Goal: Task Accomplishment & Management: Use online tool/utility

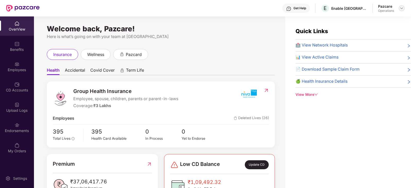
click at [401, 7] on img at bounding box center [402, 8] width 4 height 4
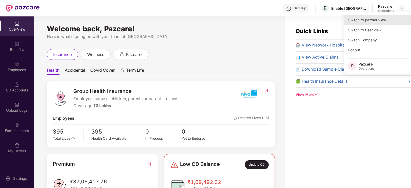
click at [384, 16] on div "Switch to partner view" at bounding box center [377, 20] width 67 height 10
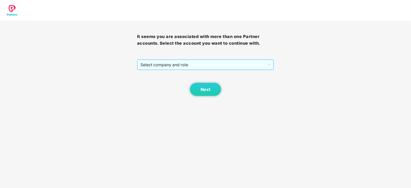
click at [181, 62] on span "Select company and role" at bounding box center [206, 65] width 131 height 10
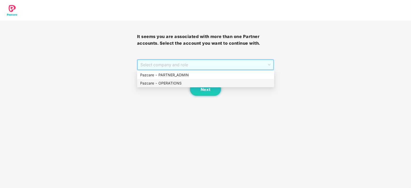
click at [162, 79] on div "Pazcare - OPERATIONS" at bounding box center [205, 83] width 137 height 8
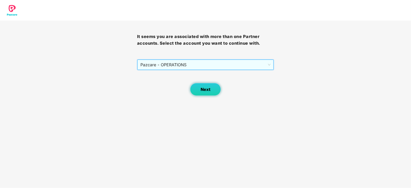
click at [205, 91] on span "Next" at bounding box center [206, 89] width 10 height 5
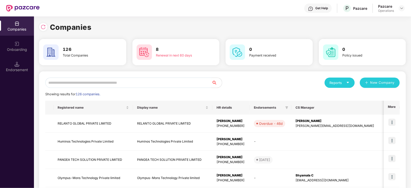
drag, startPoint x: 102, startPoint y: 75, endPoint x: 102, endPoint y: 81, distance: 5.9
click at [102, 83] on input "text" at bounding box center [128, 83] width 167 height 10
paste input "**********"
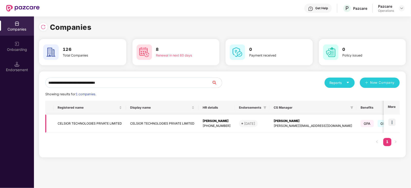
type input "**********"
click at [89, 123] on td "CELSIOR TECHNOLOGIES PRIVATE LIMITED" at bounding box center [90, 124] width 73 height 18
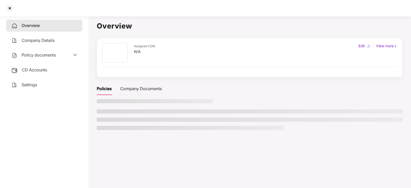
click at [36, 71] on span "CD Accounts" at bounding box center [34, 69] width 25 height 5
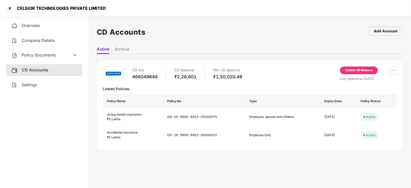
click at [353, 70] on div "Update CD Balance" at bounding box center [359, 70] width 28 height 5
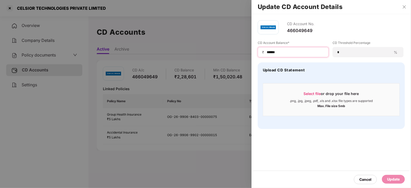
drag, startPoint x: 281, startPoint y: 51, endPoint x: 253, endPoint y: 51, distance: 27.3
click at [253, 51] on div "CD Account No. 466049649 CD Account Balance* ₹ ****** CD Threshold Percentage *…" at bounding box center [332, 74] width 160 height 121
paste input
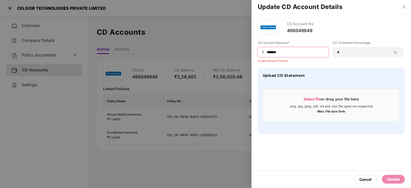
click at [268, 53] on input "******" at bounding box center [295, 52] width 58 height 5
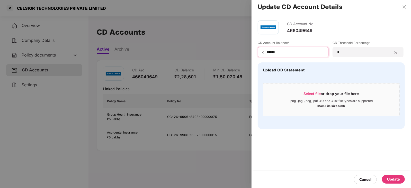
type input "******"
click at [394, 176] on div "Update" at bounding box center [393, 179] width 23 height 9
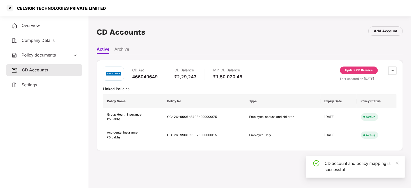
click at [47, 56] on span "Policy documents" at bounding box center [39, 55] width 34 height 5
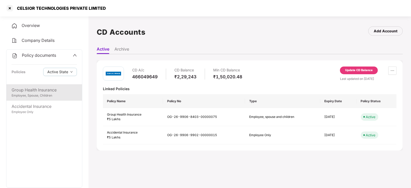
click at [42, 97] on div "Employee, Spouse, Children" at bounding box center [44, 95] width 65 height 5
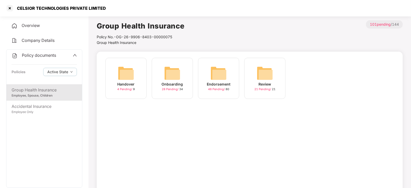
click at [219, 76] on img at bounding box center [219, 73] width 16 height 16
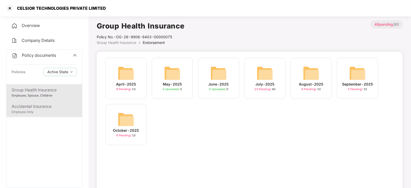
click at [51, 108] on div "Accidental Insurance" at bounding box center [44, 106] width 65 height 6
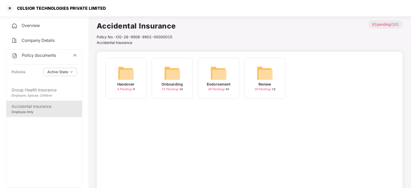
click at [220, 74] on img at bounding box center [219, 73] width 16 height 16
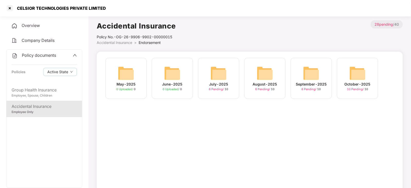
click at [360, 73] on img at bounding box center [358, 73] width 16 height 16
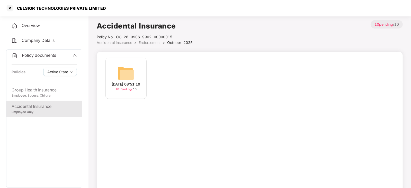
click at [123, 69] on img at bounding box center [126, 73] width 16 height 16
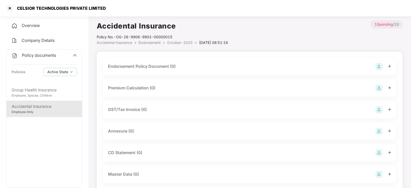
click at [379, 67] on img at bounding box center [379, 66] width 7 height 7
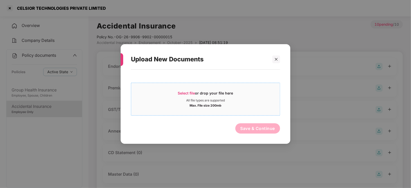
click at [186, 90] on span "Select file or drop your file here All file types are supported Max. File size …" at bounding box center [205, 99] width 149 height 25
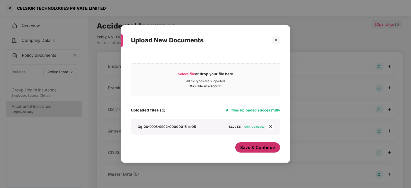
click at [245, 148] on span "Save & Continue" at bounding box center [258, 148] width 35 height 6
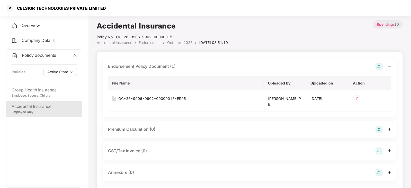
click at [382, 127] on img at bounding box center [379, 129] width 7 height 7
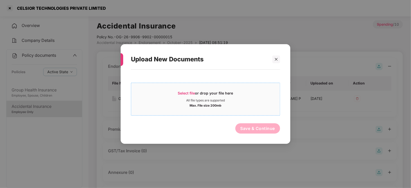
click at [190, 91] on div "Select file or drop your file here" at bounding box center [205, 95] width 55 height 8
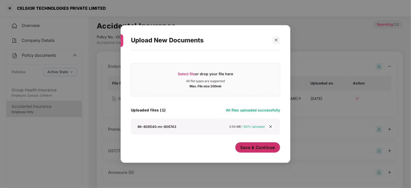
click at [239, 151] on button "Save & Continue" at bounding box center [258, 148] width 45 height 10
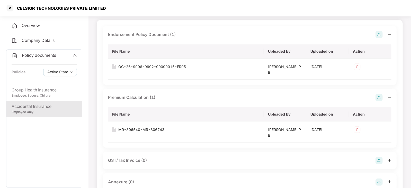
scroll to position [161, 0]
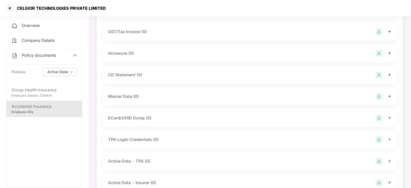
click at [380, 54] on img at bounding box center [379, 53] width 7 height 7
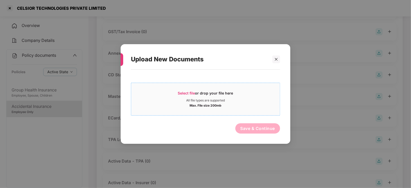
click at [189, 92] on span "Select file" at bounding box center [186, 93] width 17 height 4
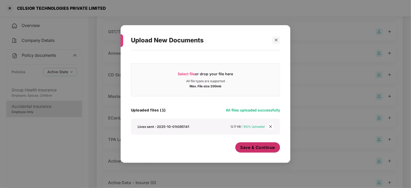
click at [255, 153] on button "Save & Continue" at bounding box center [258, 148] width 45 height 10
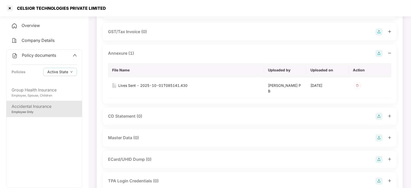
click at [381, 138] on img at bounding box center [379, 138] width 7 height 7
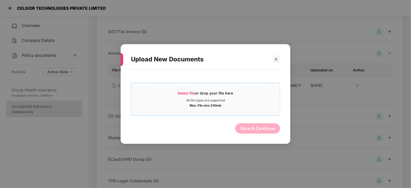
click at [186, 93] on span "Select file" at bounding box center [186, 93] width 17 height 4
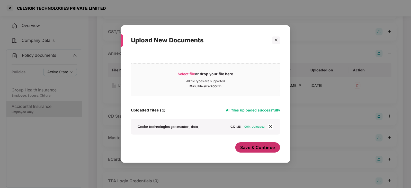
click at [254, 153] on div "Save & Continue" at bounding box center [258, 149] width 45 height 13
click at [254, 152] on button "Save & Continue" at bounding box center [258, 148] width 45 height 10
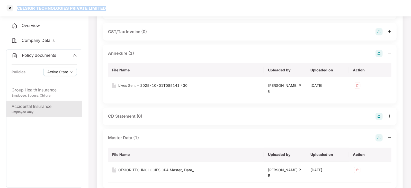
drag, startPoint x: 14, startPoint y: 8, endPoint x: 108, endPoint y: 11, distance: 93.5
click at [108, 11] on div "CELSIOR TECHNOLOGIES PRIVATE LIMITED" at bounding box center [205, 8] width 411 height 16
copy div "CELSIOR TECHNOLOGIES PRIVATE LIMITED"
click at [10, 8] on div at bounding box center [10, 8] width 8 height 8
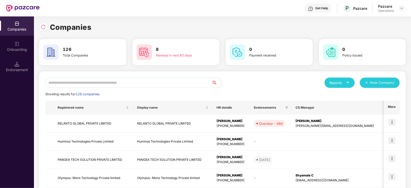
click at [123, 85] on input "text" at bounding box center [128, 83] width 167 height 10
paste input "**********"
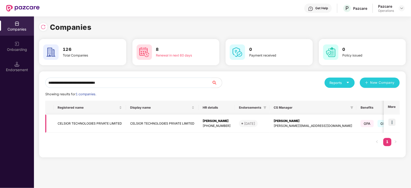
type input "**********"
click at [393, 122] on img at bounding box center [392, 122] width 7 height 7
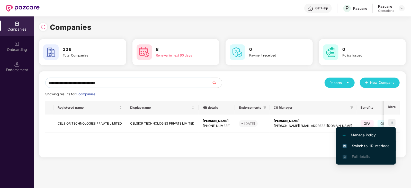
click at [377, 143] on li "Switch to HR interface" at bounding box center [366, 146] width 60 height 11
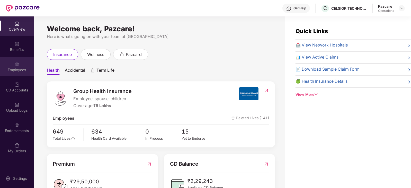
click at [16, 70] on div "Employees" at bounding box center [17, 69] width 34 height 5
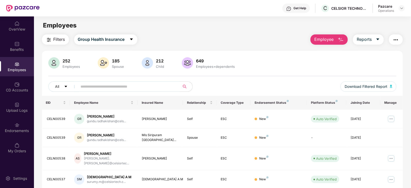
click at [57, 42] on span "Filters" at bounding box center [60, 39] width 12 height 6
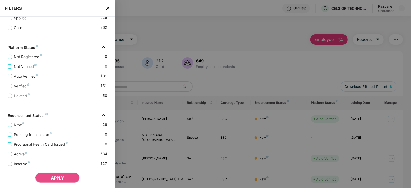
scroll to position [128, 0]
click at [107, 6] on icon "close" at bounding box center [108, 8] width 4 height 4
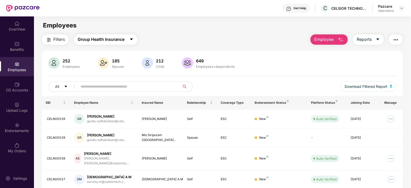
click at [98, 36] on span "Group Health Insurance" at bounding box center [101, 39] width 47 height 6
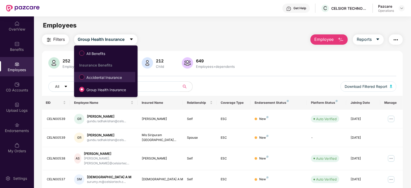
click at [92, 77] on span "Accidental Insurance" at bounding box center [104, 78] width 40 height 6
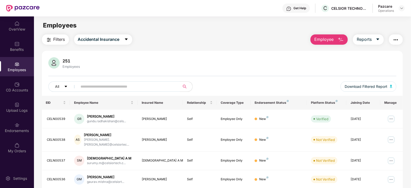
click at [55, 40] on span "Filters" at bounding box center [60, 39] width 12 height 6
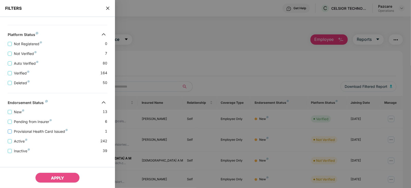
scroll to position [126, 0]
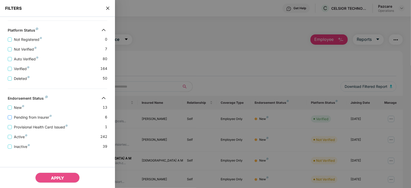
click at [30, 117] on span "Pending from Insurer" at bounding box center [33, 118] width 42 height 6
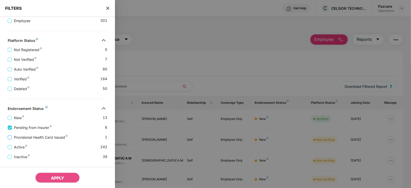
click at [38, 140] on span "Provisional Health Card Issued" at bounding box center [41, 138] width 58 height 6
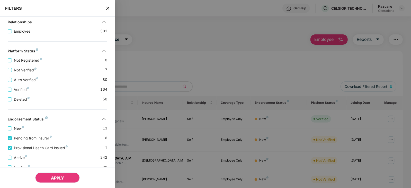
click at [61, 177] on span "APPLY" at bounding box center [57, 178] width 13 height 5
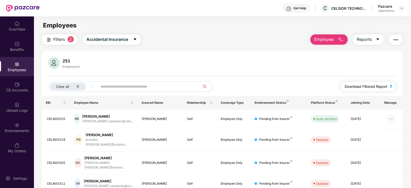
click at [390, 84] on button "Download Filtered Report" at bounding box center [369, 87] width 56 height 10
click at [396, 38] on img "button" at bounding box center [396, 40] width 6 height 6
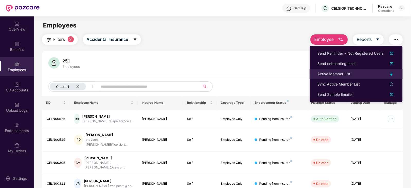
click at [328, 75] on div "Active Member List" at bounding box center [334, 74] width 33 height 6
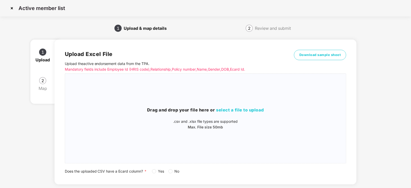
click at [174, 170] on span "No" at bounding box center [177, 172] width 9 height 6
click at [234, 109] on span "select a file to upload" at bounding box center [240, 110] width 48 height 5
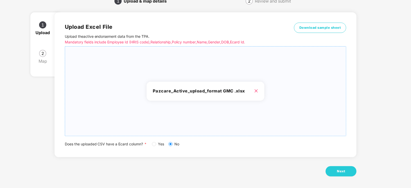
scroll to position [29, 0]
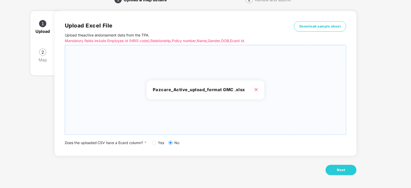
click at [344, 163] on div "Upload Excel File Upload the active endorsement data from the TPA . Mandatory f…" at bounding box center [206, 96] width 302 height 185
click at [344, 170] on span "Next" at bounding box center [341, 170] width 8 height 5
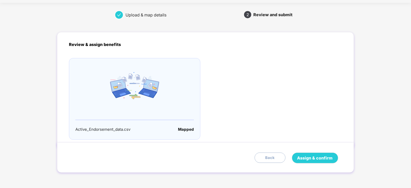
scroll to position [0, 0]
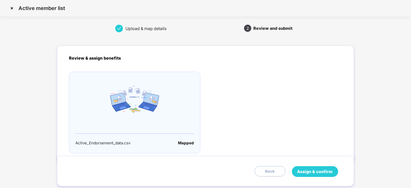
click at [324, 168] on button "Assign & confirm" at bounding box center [315, 172] width 46 height 11
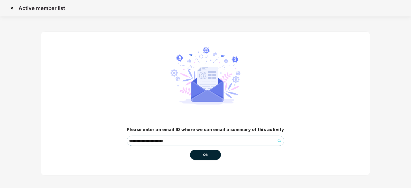
click at [208, 155] on button "Ok" at bounding box center [205, 155] width 31 height 10
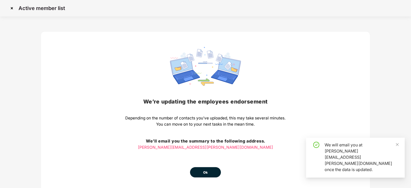
click at [205, 175] on span "Ok" at bounding box center [205, 172] width 5 height 5
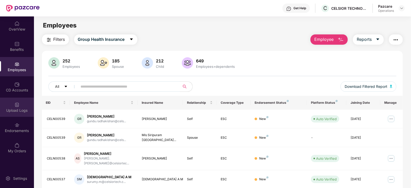
click at [16, 112] on div "Upload Logs" at bounding box center [17, 110] width 34 height 5
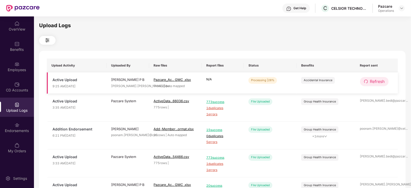
click at [375, 83] on span "Refresh" at bounding box center [377, 82] width 15 height 6
click at [375, 83] on span "Refresh" at bounding box center [378, 82] width 15 height 6
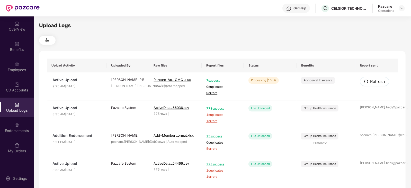
click at [375, 83] on span "Refresh" at bounding box center [378, 82] width 15 height 6
click at [402, 11] on div at bounding box center [402, 8] width 6 height 6
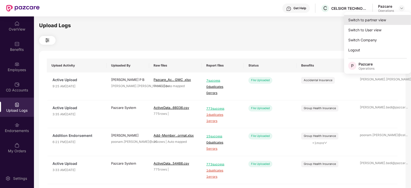
click at [388, 18] on div "Switch to partner view" at bounding box center [377, 20] width 67 height 10
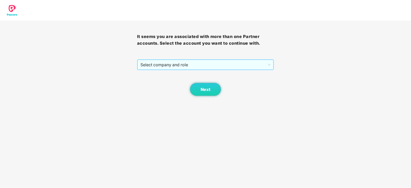
click at [178, 65] on span "Select company and role" at bounding box center [206, 65] width 131 height 10
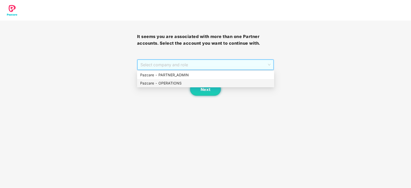
click at [165, 85] on div "Pazcare - OPERATIONS" at bounding box center [205, 84] width 131 height 6
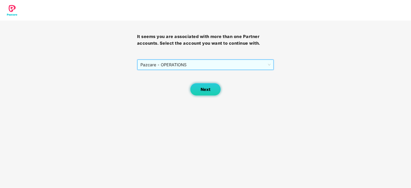
click at [195, 91] on button "Next" at bounding box center [205, 89] width 31 height 13
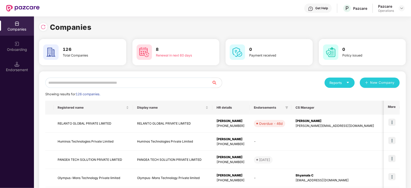
click at [14, 71] on div "Endorsement" at bounding box center [17, 69] width 34 height 5
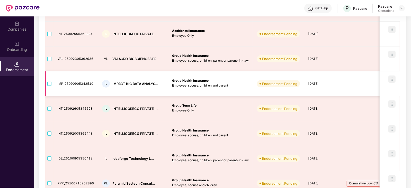
scroll to position [119, 0]
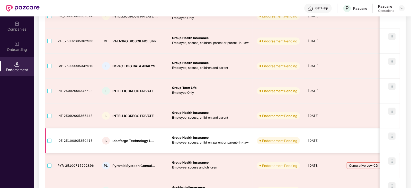
click at [119, 137] on div "IL Ideaforge Technology L..." at bounding box center [133, 141] width 62 height 8
copy div "Ideaforge"
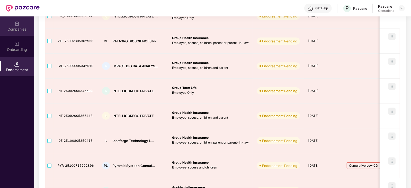
click at [16, 30] on div "Companies" at bounding box center [17, 29] width 34 height 5
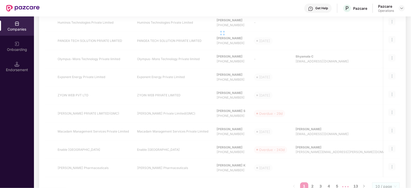
scroll to position [0, 0]
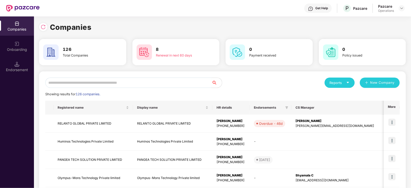
click at [127, 87] on input "text" at bounding box center [128, 83] width 167 height 10
paste input "*********"
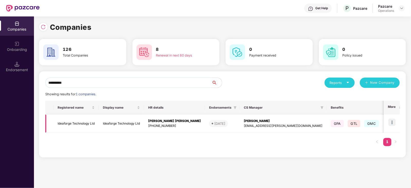
type input "*********"
click at [393, 122] on img at bounding box center [392, 122] width 7 height 7
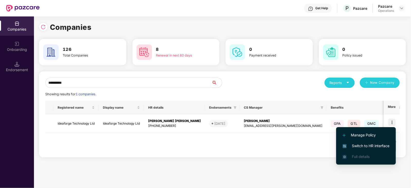
click at [372, 146] on span "Switch to HR interface" at bounding box center [366, 146] width 47 height 6
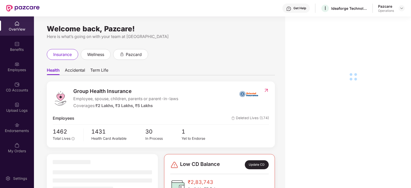
click at [21, 130] on div "Endorsements" at bounding box center [17, 130] width 34 height 5
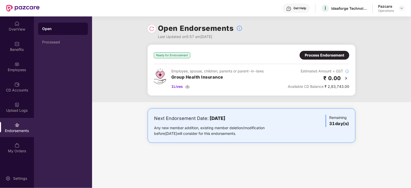
click at [319, 55] on div "Process Endorsement" at bounding box center [324, 56] width 39 height 6
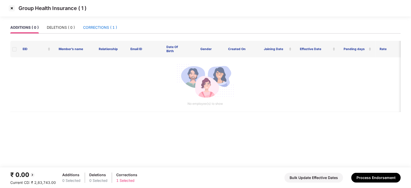
click at [114, 28] on div "CORRECTIONS ( 1 )" at bounding box center [100, 28] width 34 height 6
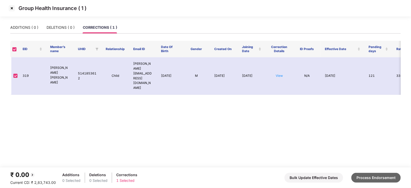
click at [363, 176] on button "Process Endorsement" at bounding box center [376, 178] width 49 height 10
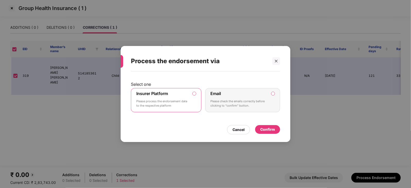
click at [273, 132] on div "Confirm" at bounding box center [268, 130] width 15 height 6
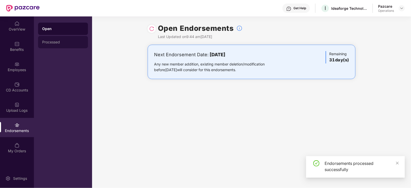
click at [53, 43] on div "Processed" at bounding box center [63, 42] width 42 height 4
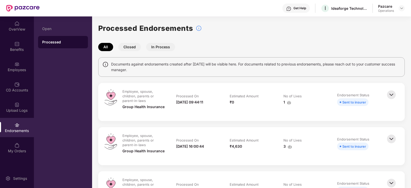
click at [291, 102] on div "1" at bounding box center [306, 103] width 44 height 6
click at [403, 9] on img at bounding box center [402, 8] width 4 height 4
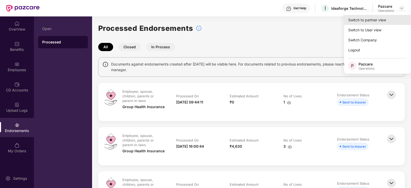
click at [383, 20] on div "Switch to partner view" at bounding box center [377, 20] width 67 height 10
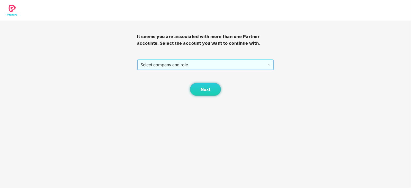
click at [186, 63] on span "Select company and role" at bounding box center [206, 65] width 131 height 10
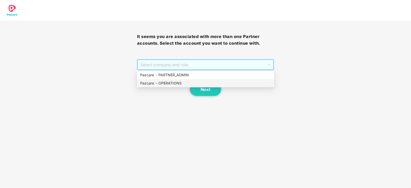
click at [173, 83] on div "Pazcare - OPERATIONS" at bounding box center [205, 84] width 131 height 6
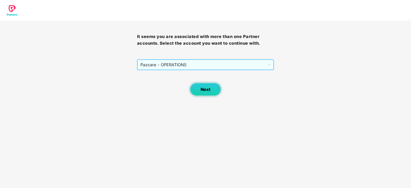
click at [208, 90] on span "Next" at bounding box center [206, 89] width 10 height 5
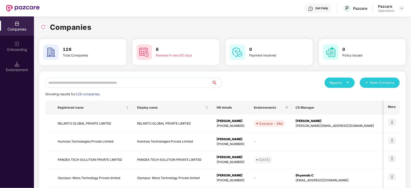
click at [24, 74] on div "Endorsement" at bounding box center [17, 66] width 34 height 19
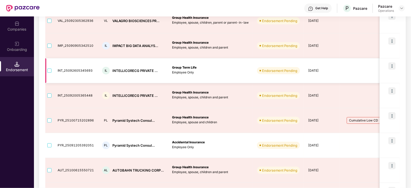
scroll to position [119, 0]
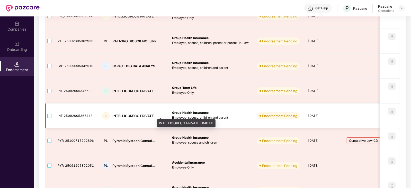
click at [118, 115] on div "INTELLICORECG PRIVATE ..." at bounding box center [134, 116] width 45 height 5
copy div "INTELLICORECG"
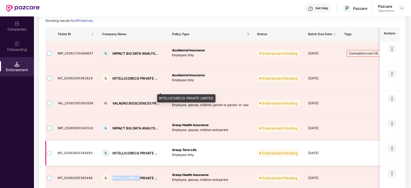
scroll to position [55, 0]
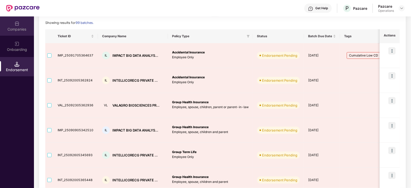
click at [12, 30] on div "Companies" at bounding box center [17, 29] width 34 height 5
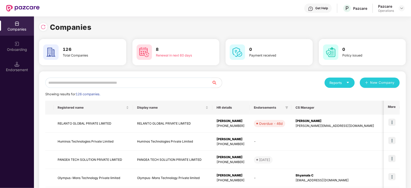
click at [122, 84] on input "text" at bounding box center [128, 83] width 167 height 10
paste input "**********"
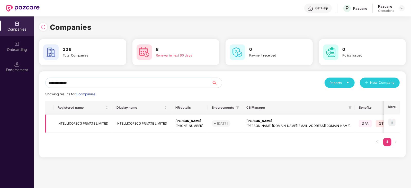
type input "**********"
click at [390, 123] on img at bounding box center [392, 122] width 7 height 7
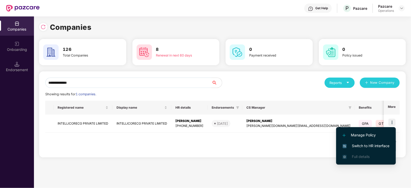
click at [383, 144] on span "Switch to HR interface" at bounding box center [366, 146] width 47 height 6
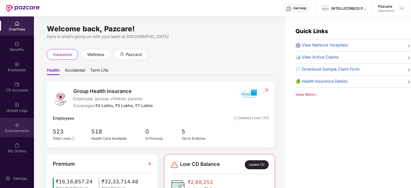
click at [12, 133] on div "Endorsements" at bounding box center [17, 130] width 34 height 5
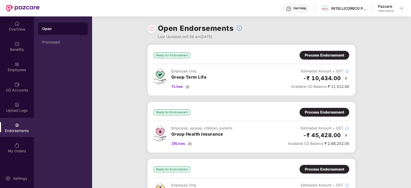
click at [320, 56] on div "Process Endorsement" at bounding box center [324, 56] width 39 height 6
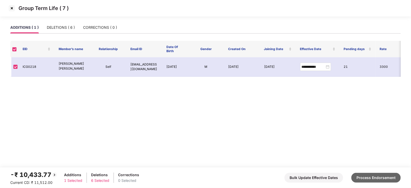
click at [364, 173] on button "Process Endorsement" at bounding box center [376, 178] width 49 height 10
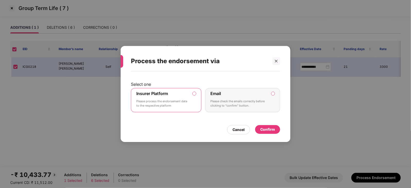
click at [266, 127] on div "Confirm" at bounding box center [268, 130] width 15 height 6
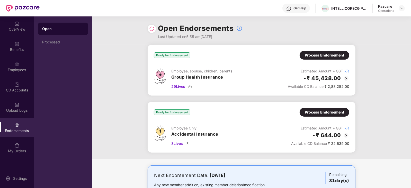
click at [318, 58] on div "Process Endorsement" at bounding box center [324, 56] width 39 height 6
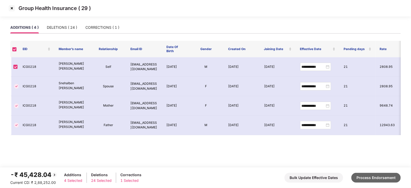
click at [360, 176] on button "Process Endorsement" at bounding box center [376, 178] width 49 height 10
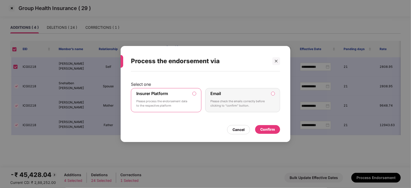
click at [264, 128] on div "Confirm" at bounding box center [268, 130] width 15 height 6
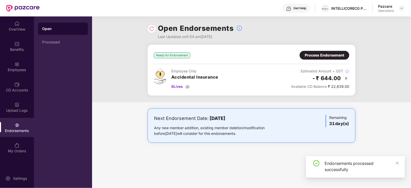
click at [314, 58] on div "Process Endorsement" at bounding box center [325, 55] width 50 height 9
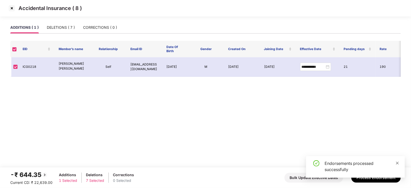
click at [397, 162] on icon "close" at bounding box center [398, 164] width 4 height 4
click at [385, 173] on button "Process Endorsement" at bounding box center [376, 178] width 49 height 10
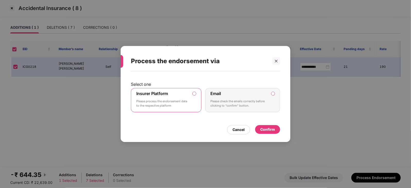
click at [271, 131] on div "Confirm" at bounding box center [268, 130] width 15 height 6
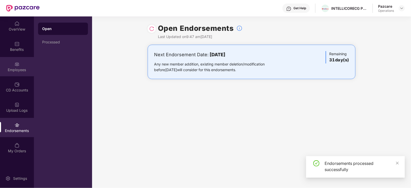
click at [11, 72] on div "Employees" at bounding box center [17, 69] width 34 height 5
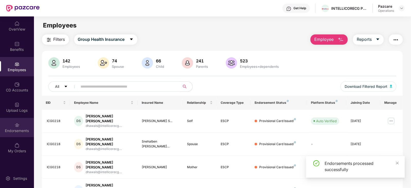
click at [17, 132] on div "Endorsements" at bounding box center [17, 130] width 34 height 5
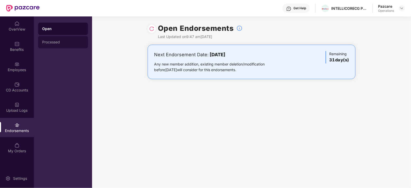
click at [47, 41] on div "Processed" at bounding box center [63, 42] width 42 height 4
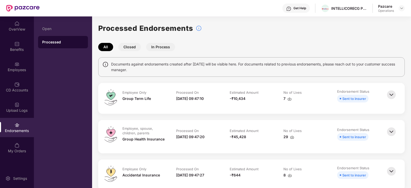
click at [291, 99] on img at bounding box center [290, 99] width 4 height 4
click at [292, 137] on img at bounding box center [292, 137] width 4 height 4
click at [290, 177] on img at bounding box center [290, 176] width 4 height 4
